Goal: Information Seeking & Learning: Learn about a topic

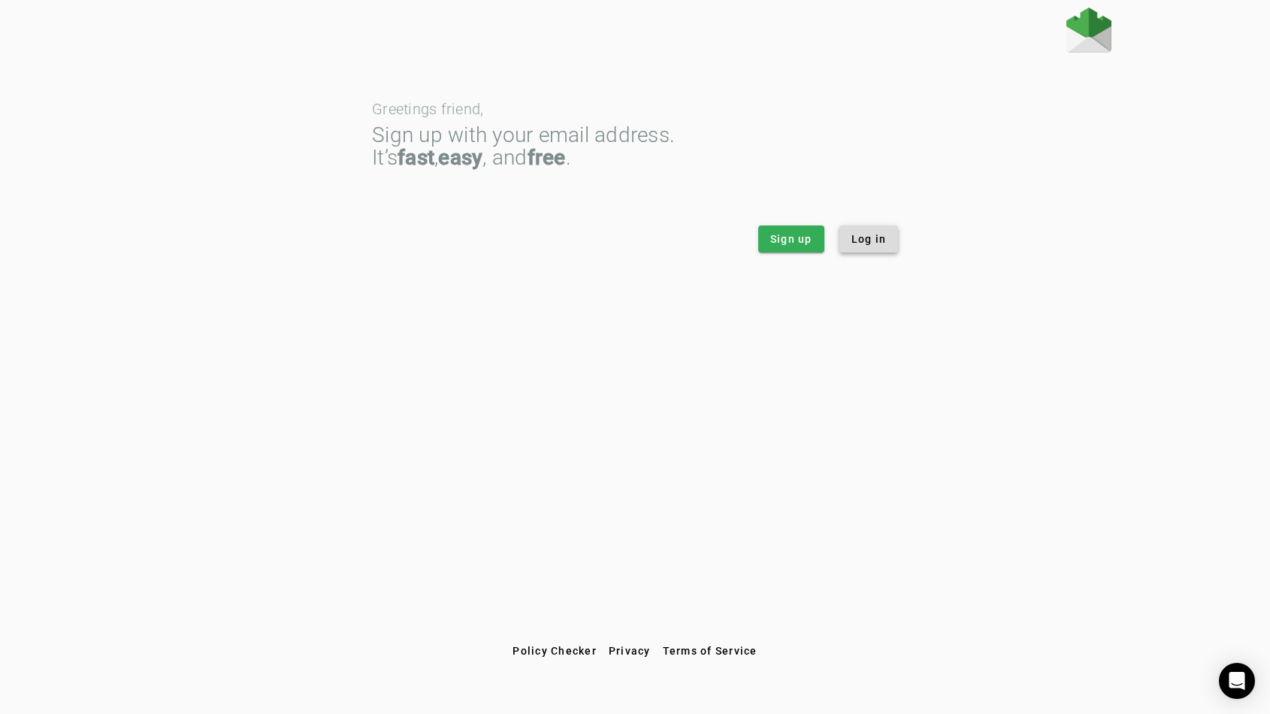
click at [872, 239] on span "Log in" at bounding box center [868, 238] width 35 height 15
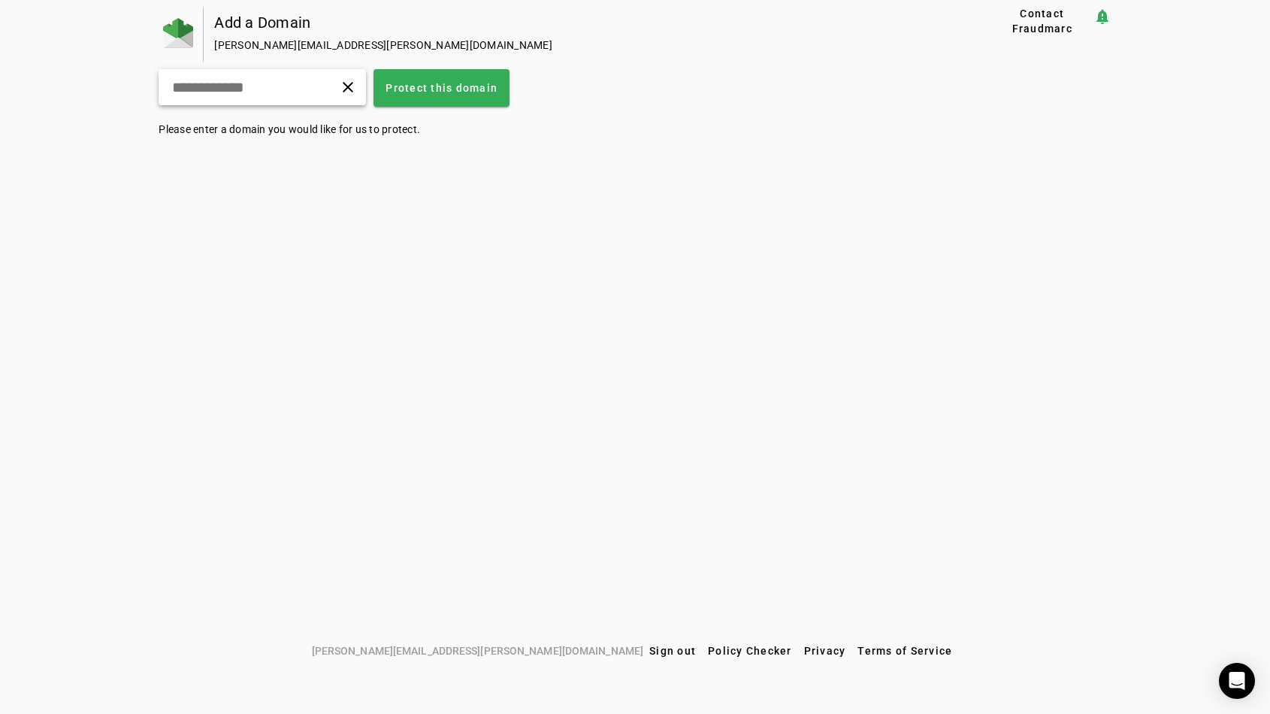
click at [274, 91] on input "text" at bounding box center [228, 87] width 114 height 18
type input "**********"
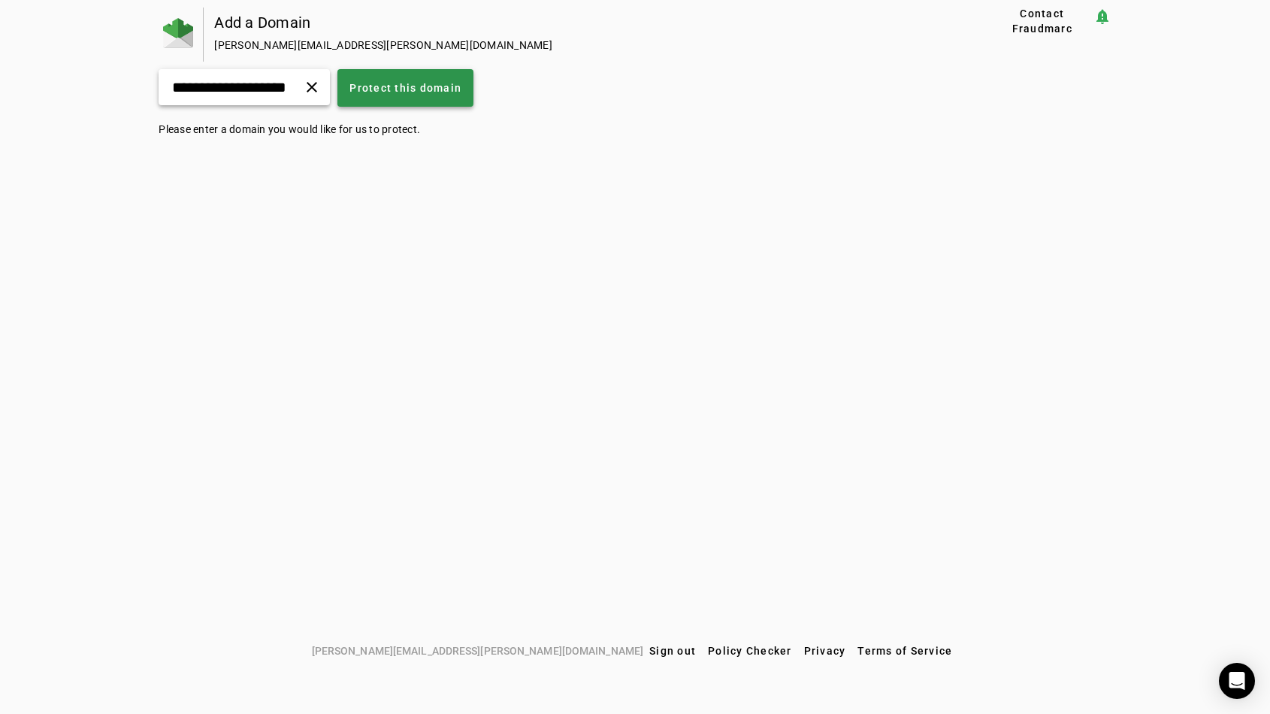
scroll to position [0, 0]
click at [396, 75] on span at bounding box center [405, 88] width 136 height 36
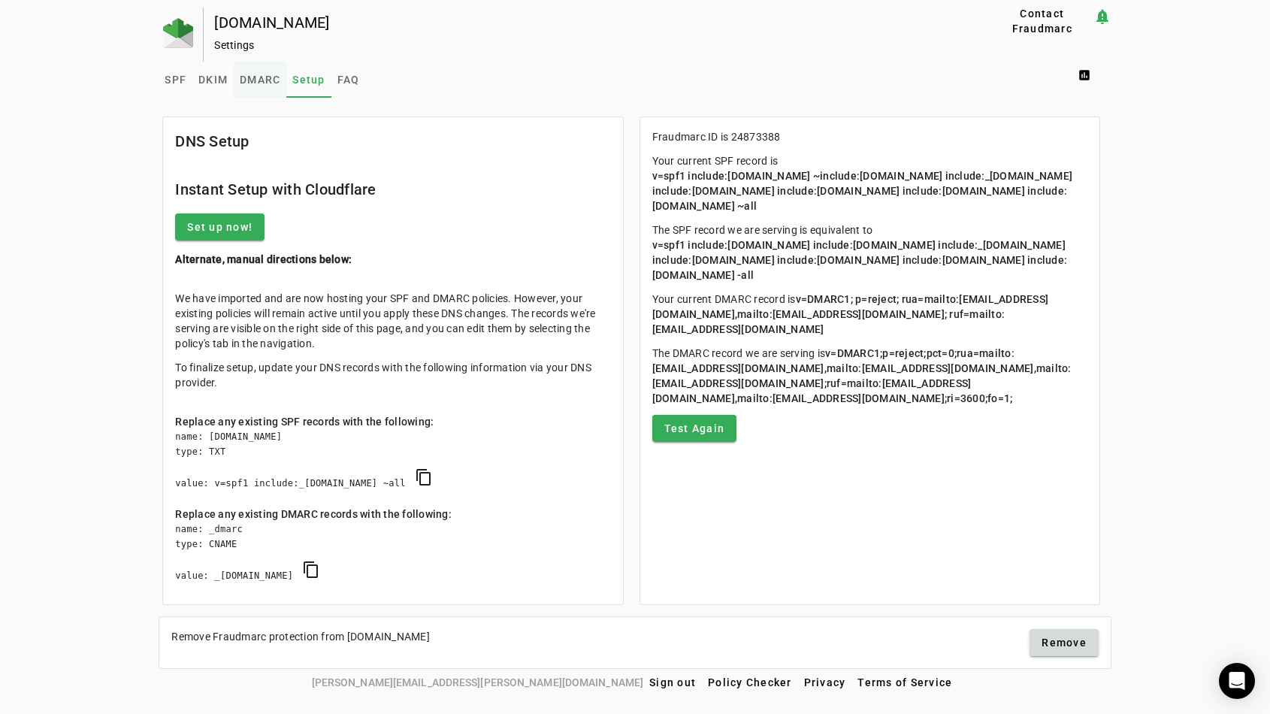
click at [242, 76] on span "DMARC" at bounding box center [260, 79] width 41 height 11
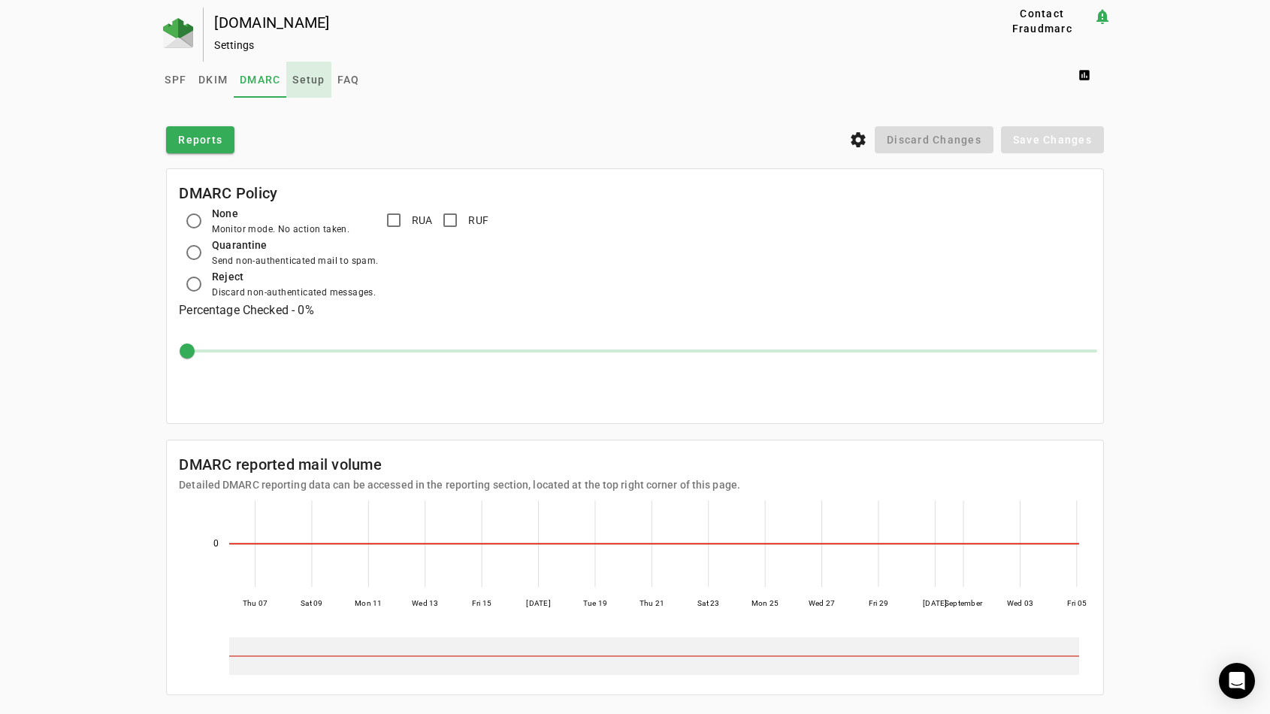
click at [300, 81] on span "Setup" at bounding box center [308, 79] width 32 height 11
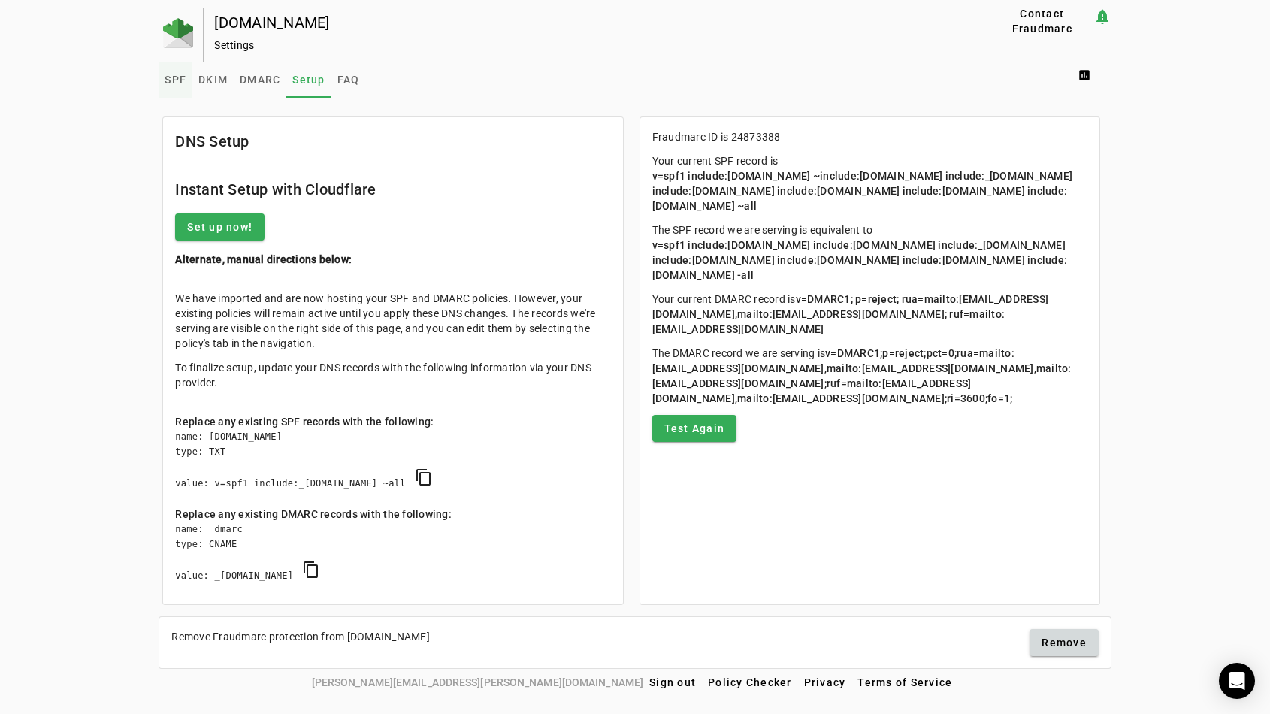
click at [185, 78] on span "SPF" at bounding box center [176, 79] width 22 height 11
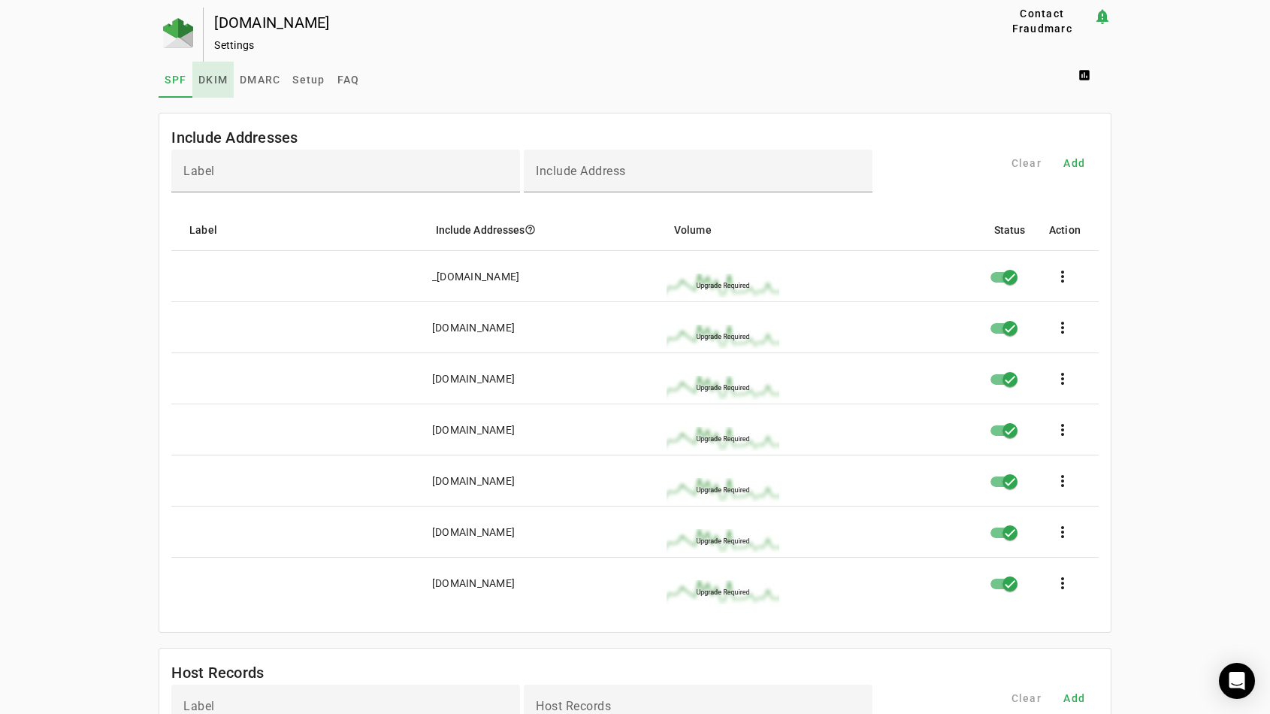
click at [219, 83] on span "DKIM" at bounding box center [212, 79] width 29 height 11
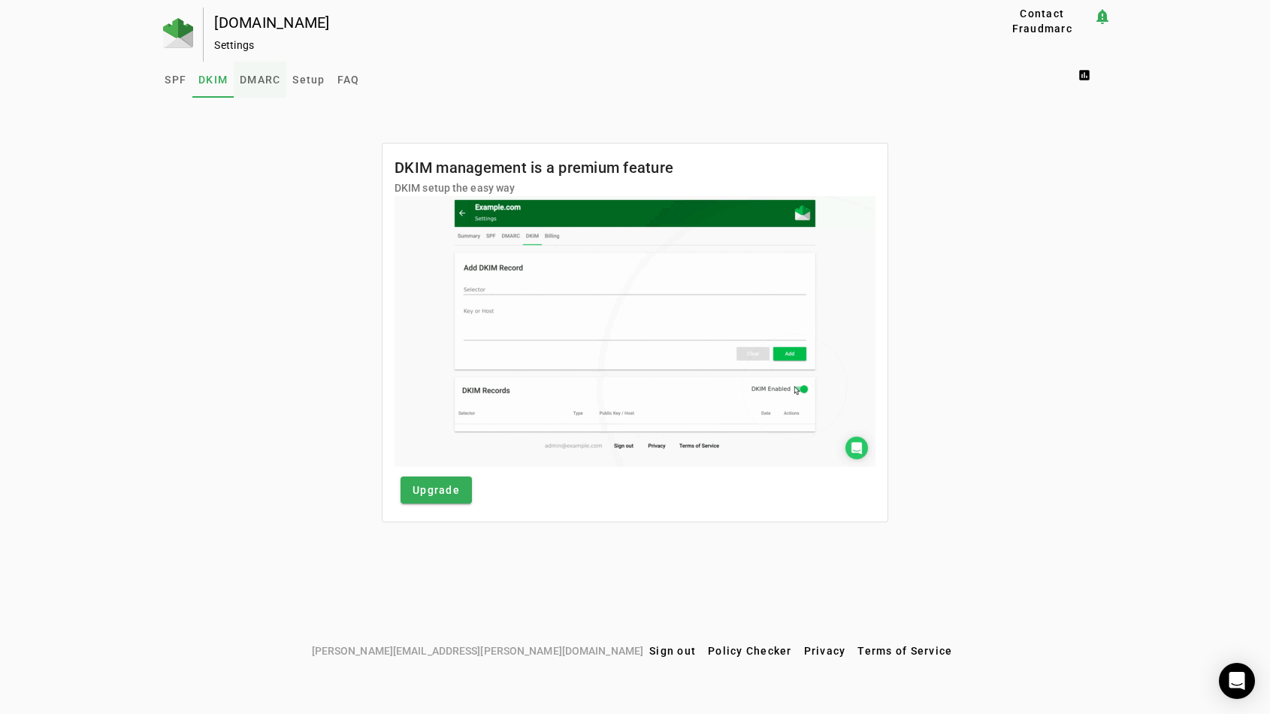
click at [244, 80] on span "DMARC" at bounding box center [260, 79] width 41 height 11
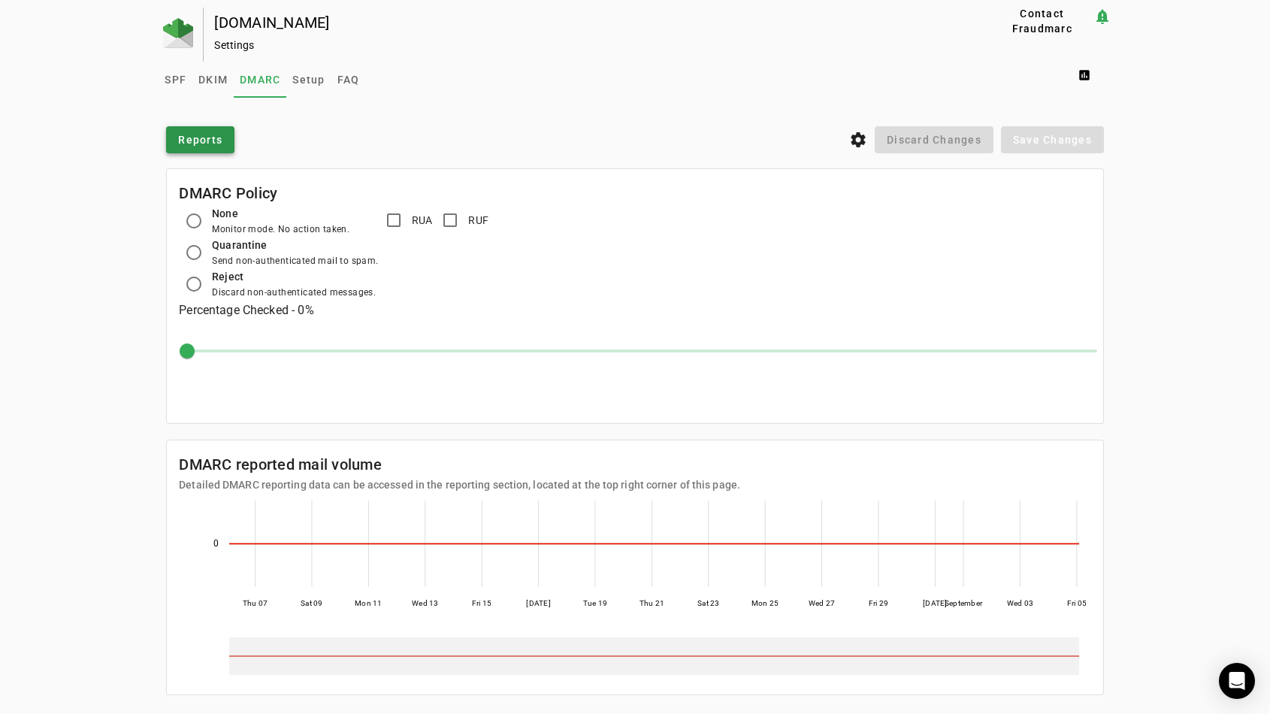
click at [204, 139] on span "Reports" at bounding box center [200, 139] width 44 height 15
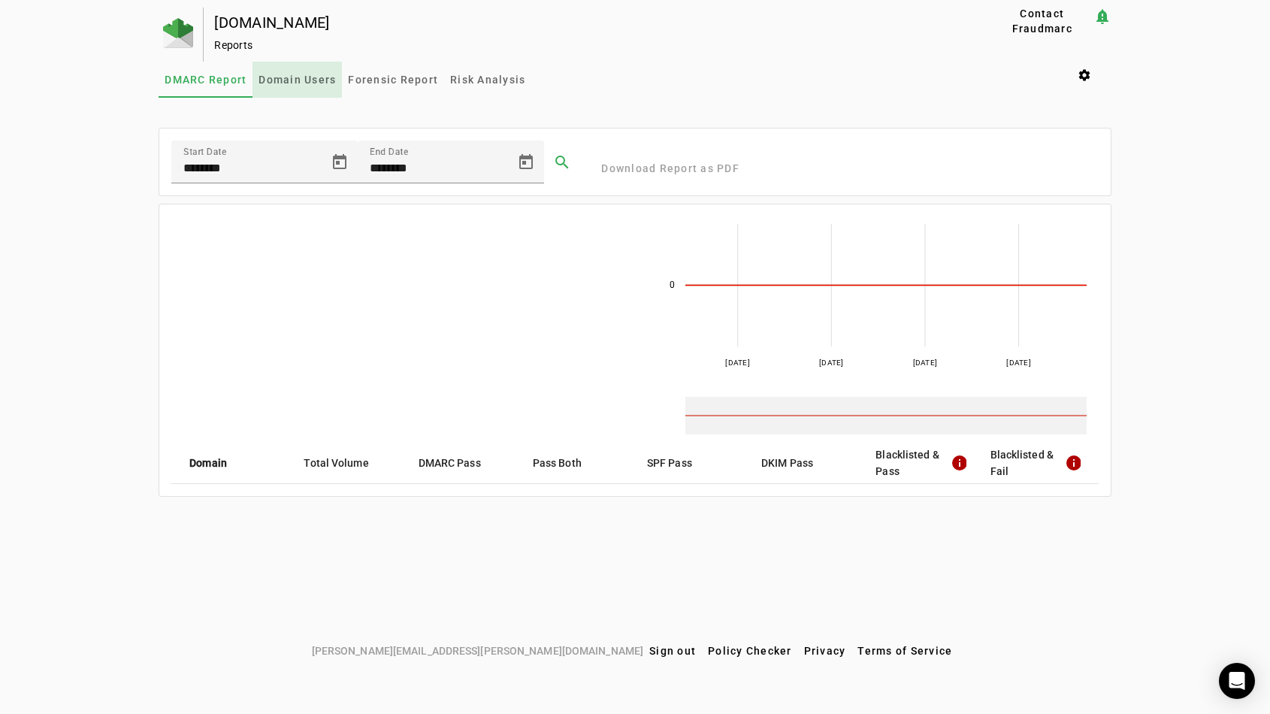
click at [308, 80] on span "Domain Users" at bounding box center [297, 79] width 77 height 11
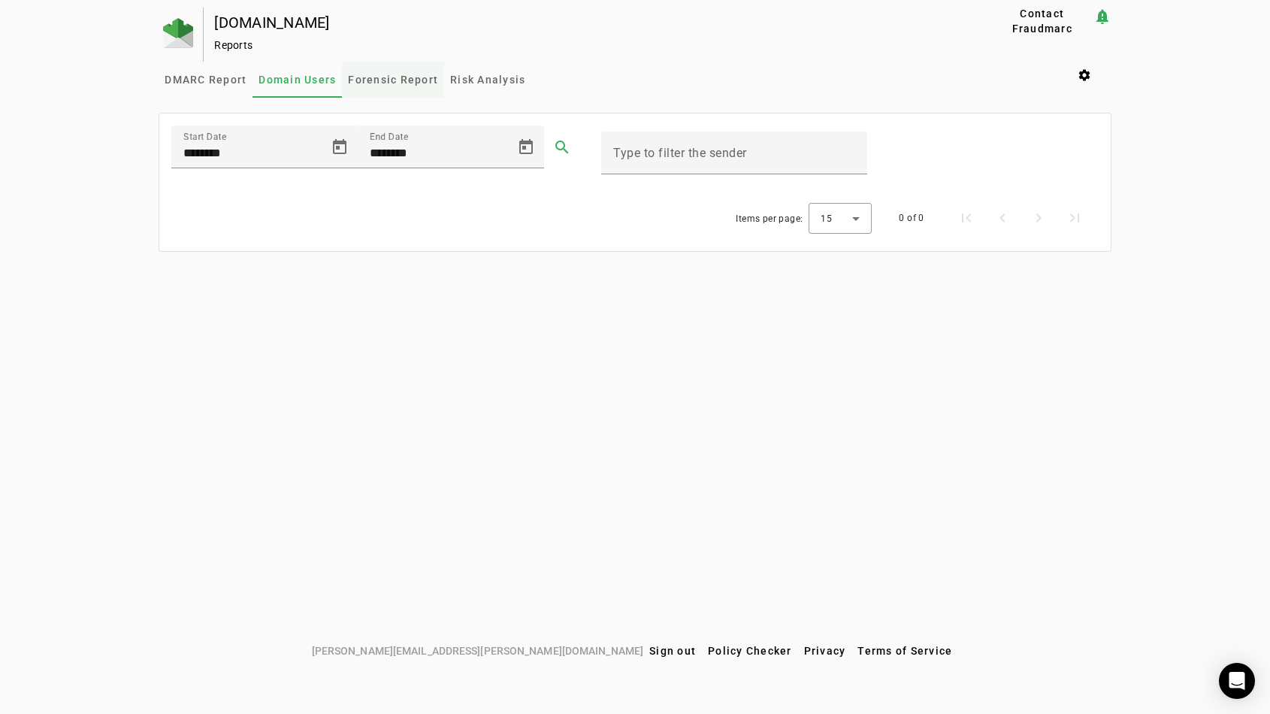
click at [375, 81] on span "Forensic Report" at bounding box center [393, 79] width 90 height 11
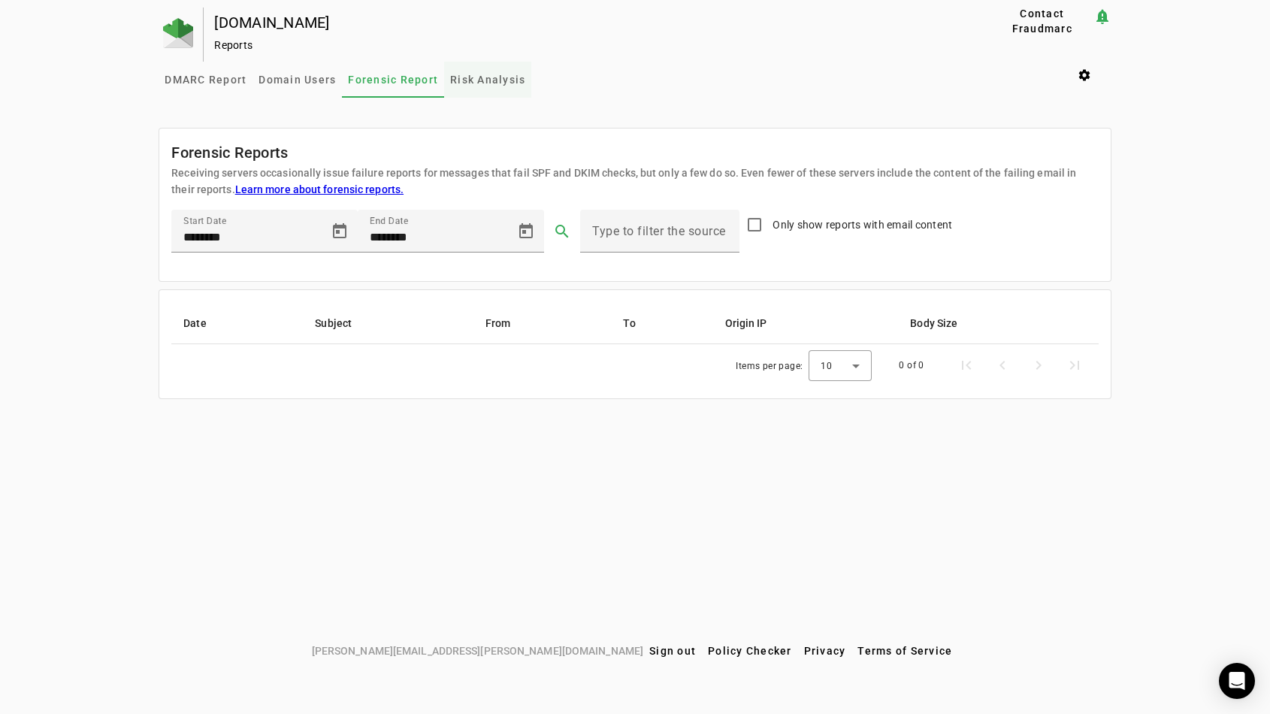
click at [460, 80] on span "Risk Analysis" at bounding box center [487, 79] width 75 height 11
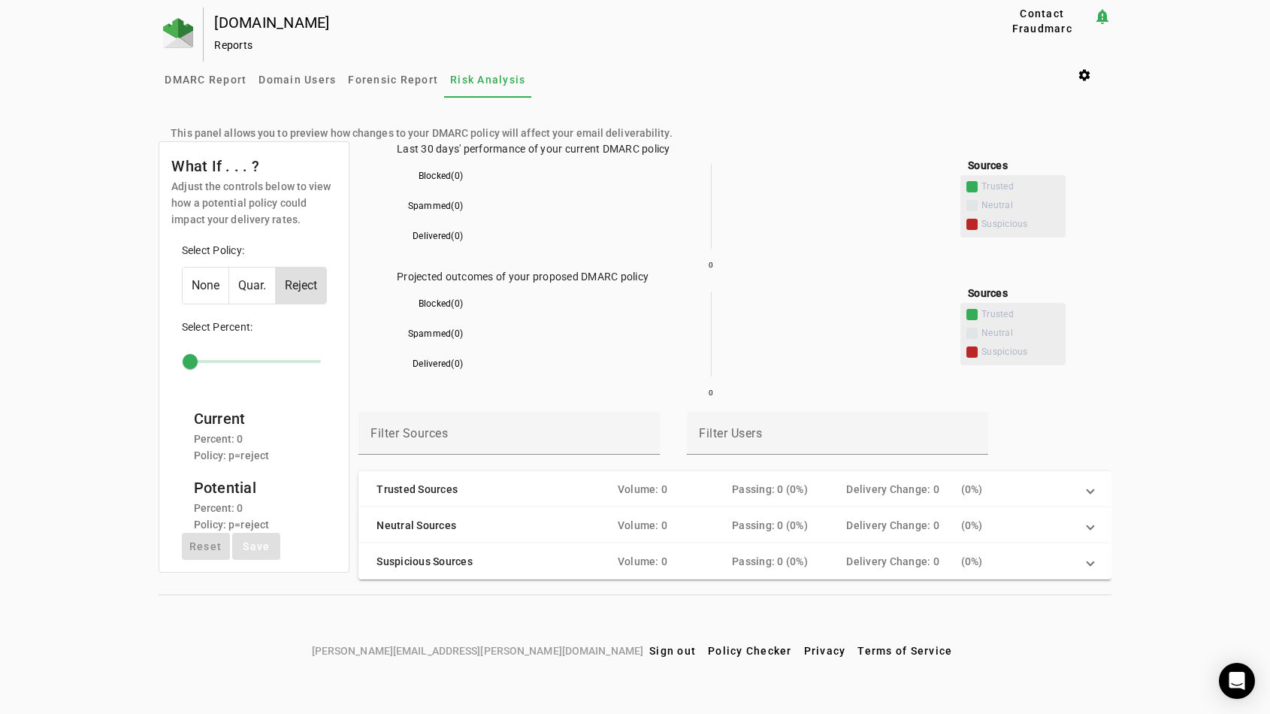
click at [271, 20] on div "[DOMAIN_NAME]" at bounding box center [578, 22] width 729 height 15
click at [175, 31] on img at bounding box center [178, 33] width 30 height 30
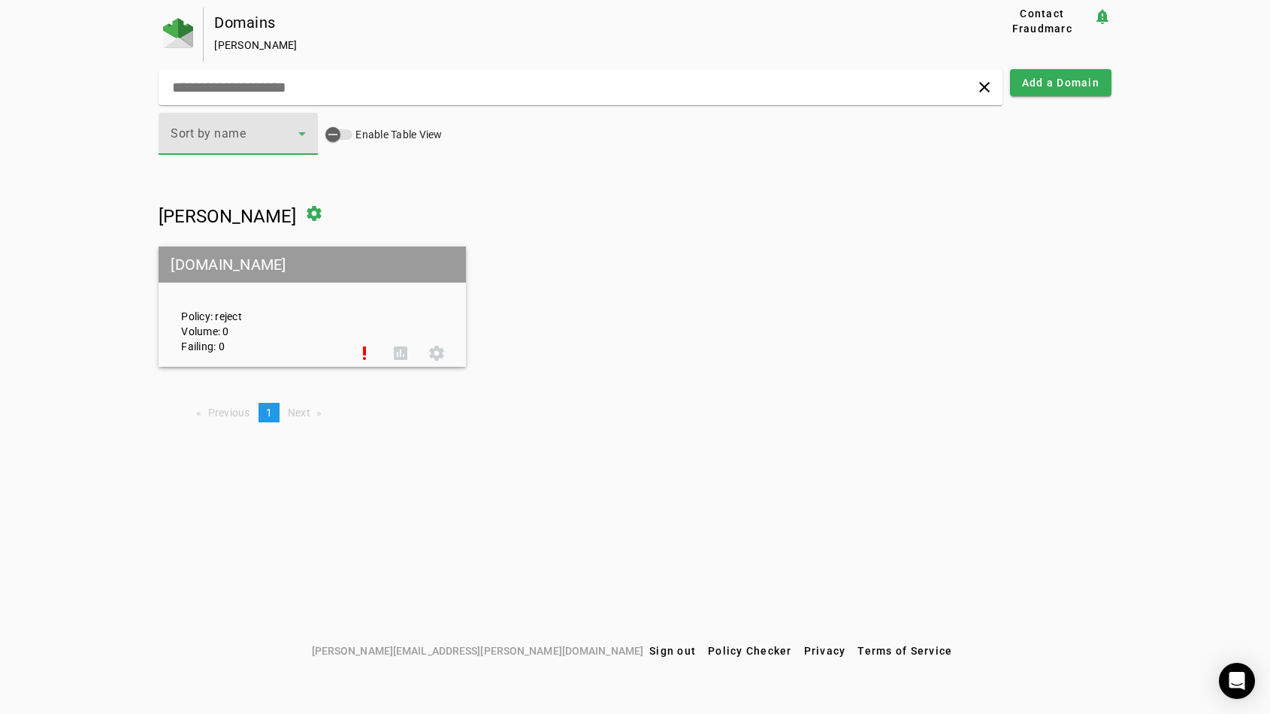
click at [268, 131] on div "Sort by name" at bounding box center [235, 134] width 128 height 18
click at [249, 45] on div at bounding box center [635, 357] width 1270 height 714
click at [177, 40] on img at bounding box center [178, 33] width 30 height 30
click at [221, 273] on mat-grid-tile-header "[DOMAIN_NAME]" at bounding box center [312, 264] width 307 height 36
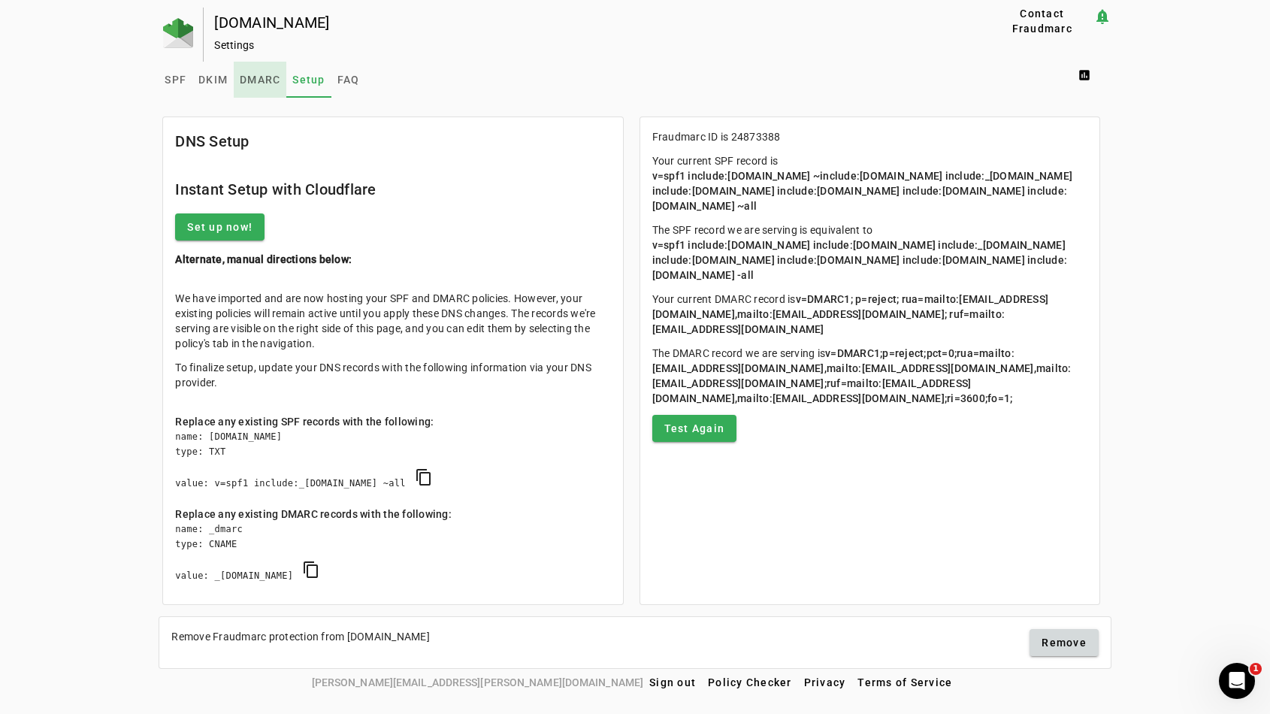
click at [254, 70] on span "DMARC" at bounding box center [260, 80] width 41 height 36
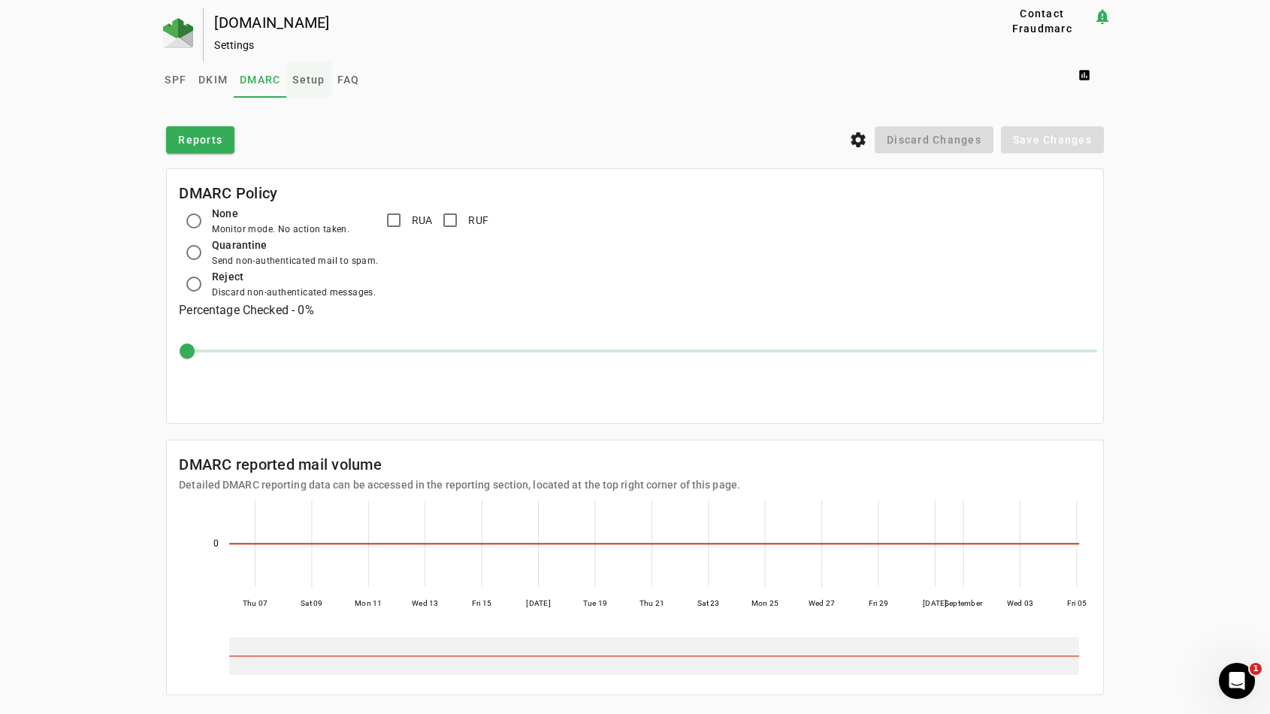
click at [309, 82] on span "Setup" at bounding box center [308, 79] width 32 height 11
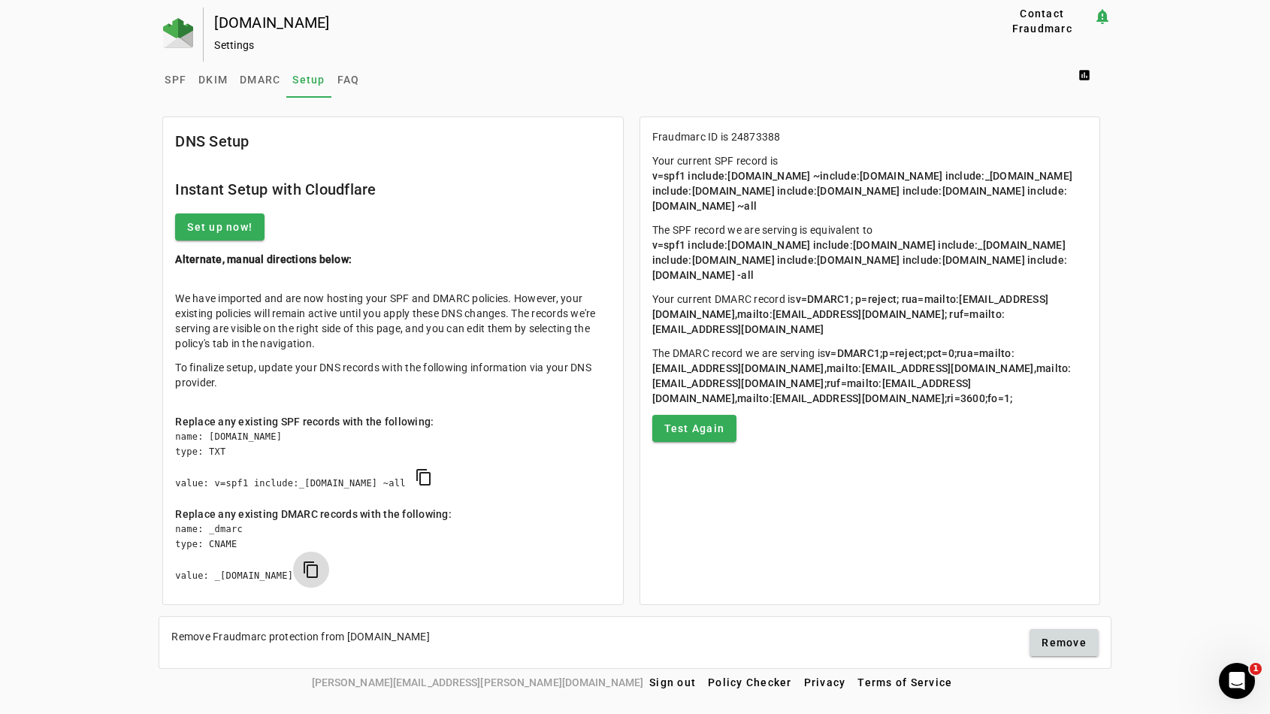
click at [329, 564] on span "copy DMARC" at bounding box center [311, 570] width 36 height 36
click at [183, 32] on img at bounding box center [178, 33] width 30 height 30
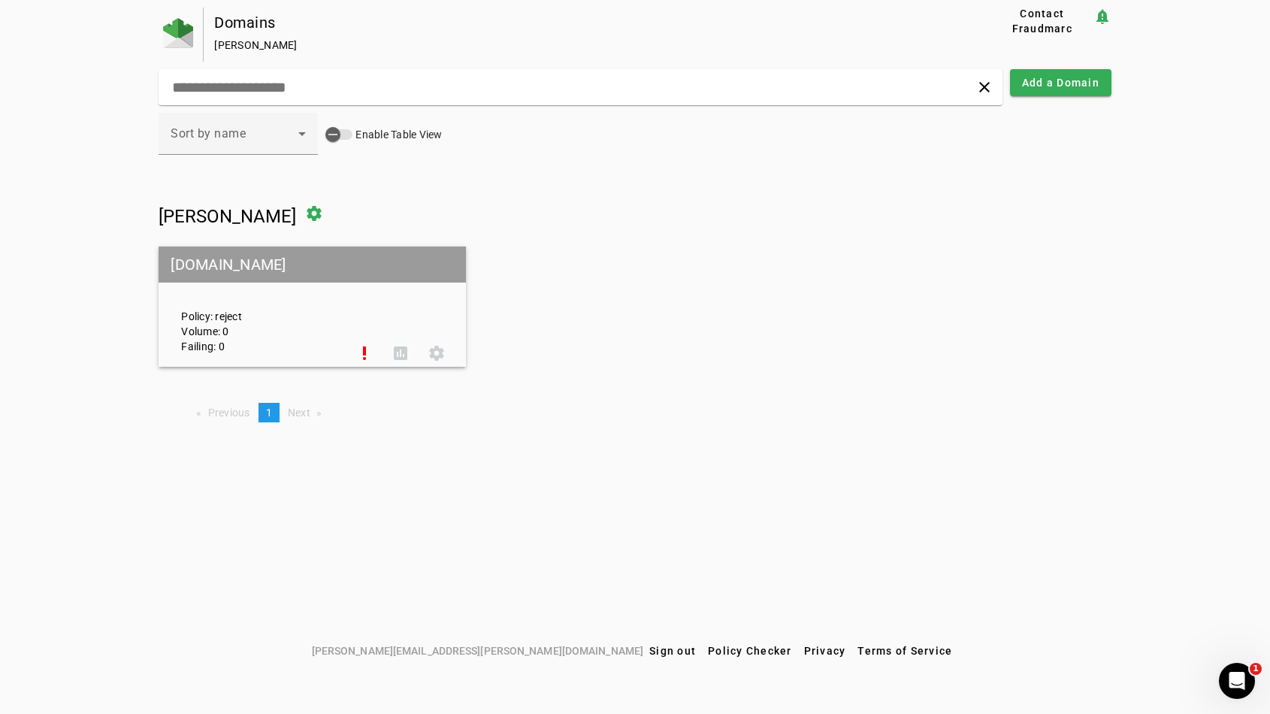
click at [265, 275] on mat-grid-tile-header "[DOMAIN_NAME]" at bounding box center [312, 264] width 307 height 36
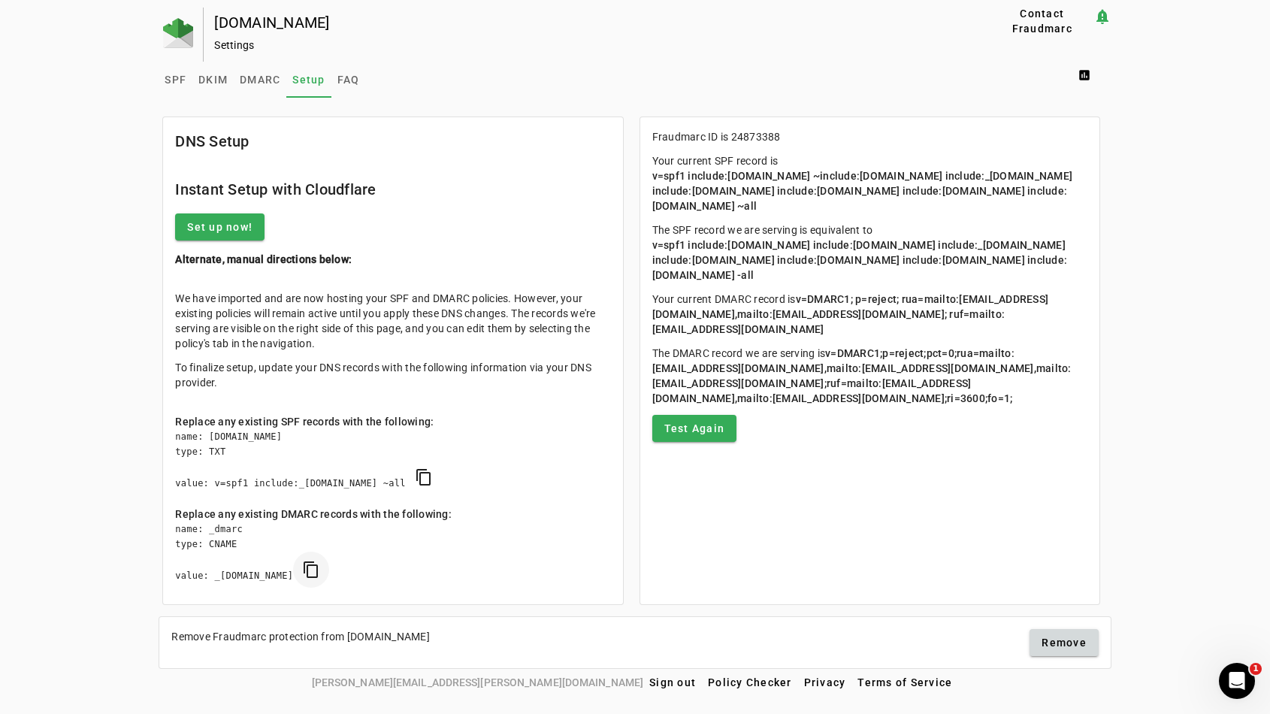
click at [329, 581] on span "copy DMARC" at bounding box center [311, 570] width 36 height 36
